Goal: Task Accomplishment & Management: Use online tool/utility

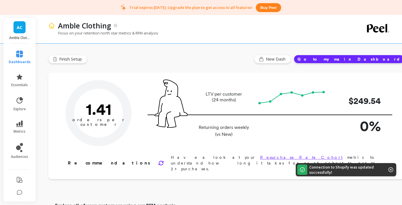
type input "Champions"
type input "35"
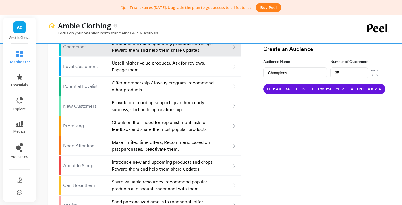
scroll to position [386, 0]
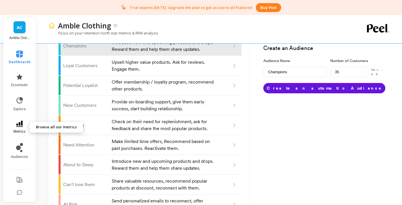
click at [14, 128] on link "metrics" at bounding box center [20, 127] width 22 height 13
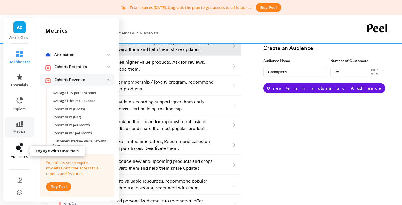
click at [21, 154] on span "audiences" at bounding box center [19, 156] width 17 height 5
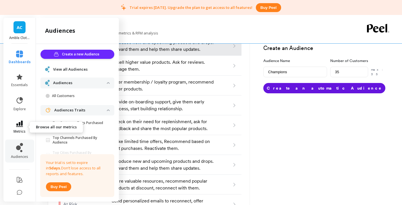
click at [23, 128] on link "metrics" at bounding box center [20, 127] width 22 height 13
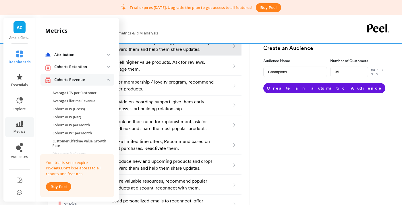
click at [93, 54] on p "Attribution" at bounding box center [80, 55] width 53 height 6
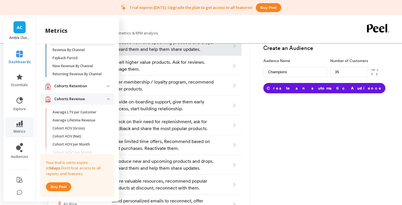
scroll to position [0, 0]
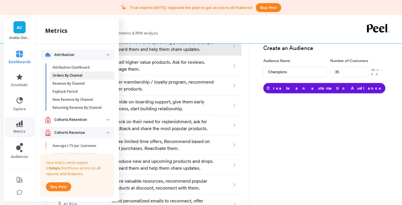
click at [98, 77] on span "Orders By Channel" at bounding box center [80, 75] width 55 height 5
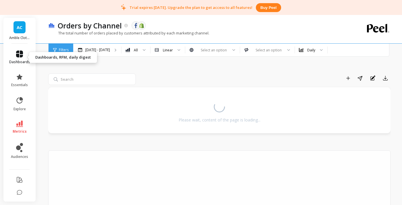
click at [22, 53] on icon at bounding box center [19, 54] width 7 height 7
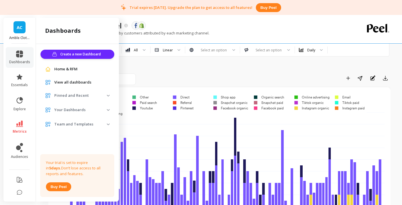
click at [172, 79] on div "Add to Dashboard Share Annotations Export" at bounding box center [264, 77] width 252 height 9
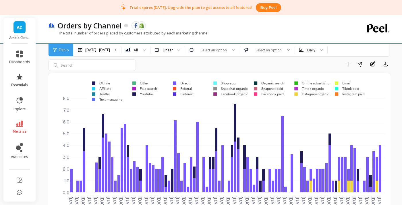
scroll to position [13, 0]
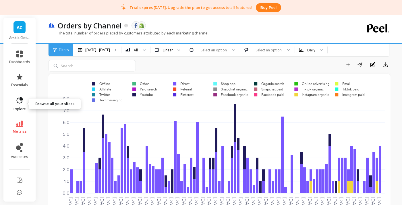
click at [21, 101] on icon at bounding box center [19, 100] width 8 height 8
click at [145, 71] on div "Add to Dashboard Share Annotations Export" at bounding box center [219, 65] width 342 height 11
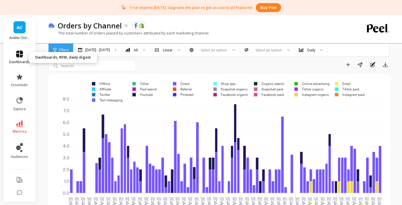
click at [24, 56] on link "dashboards" at bounding box center [19, 58] width 21 height 14
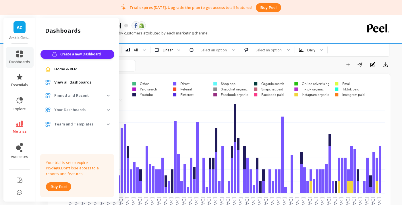
click at [61, 71] on span "Home & RFM" at bounding box center [65, 69] width 23 height 6
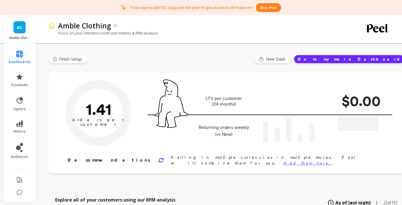
type input "Champions"
type input "35"
